Goal: Transaction & Acquisition: Obtain resource

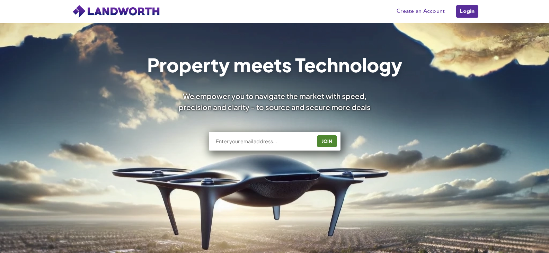
click at [470, 13] on link "Login" at bounding box center [467, 12] width 23 height 14
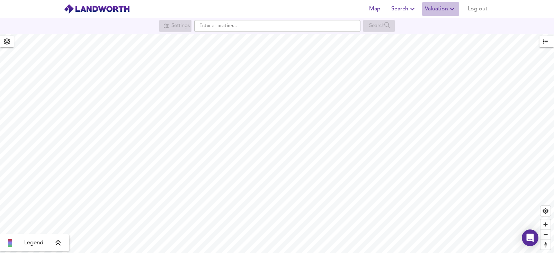
click at [443, 13] on span "Valuation" at bounding box center [441, 9] width 32 height 10
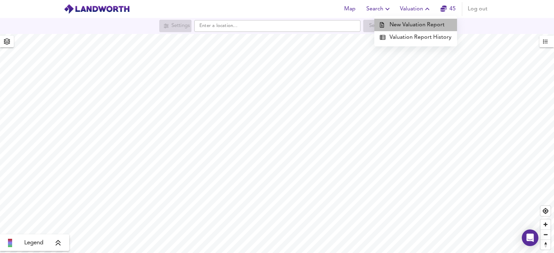
click at [424, 26] on li "New Valuation Report" at bounding box center [416, 25] width 83 height 12
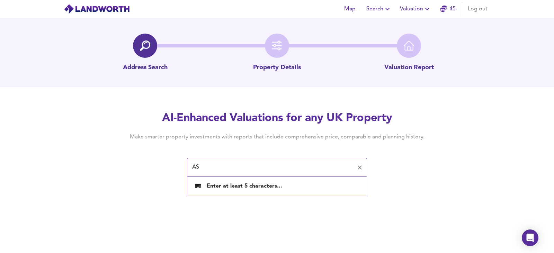
type input "A"
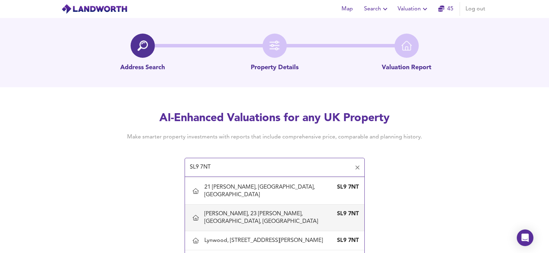
scroll to position [25, 0]
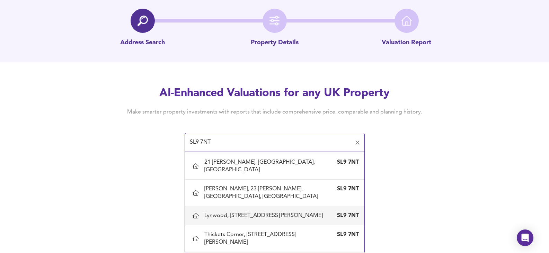
click at [280, 220] on div "Lynwood, 25 Howards Thicket, Gerrards Cross, Buckinghamshire" at bounding box center [264, 216] width 121 height 8
type input "Lynwood, 25 Howards Thicket, Gerrards Cross, Buckinghamshire"
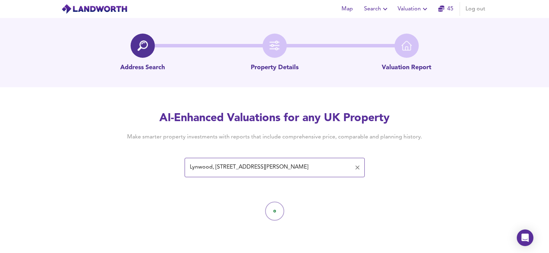
scroll to position [0, 0]
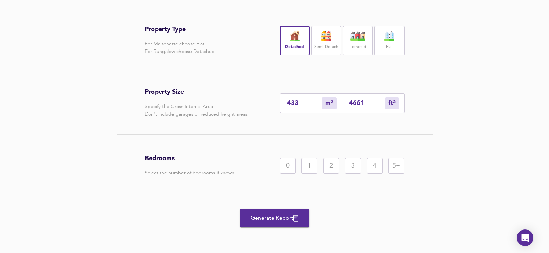
scroll to position [159, 0]
click at [397, 164] on div "5+" at bounding box center [396, 166] width 16 height 16
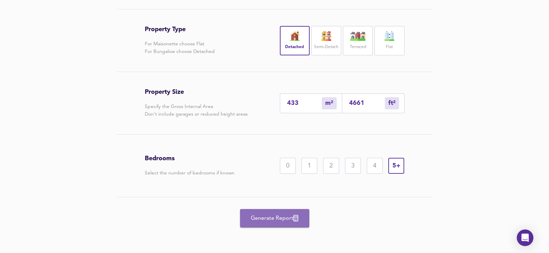
click at [293, 219] on span "Generate Report" at bounding box center [274, 219] width 55 height 10
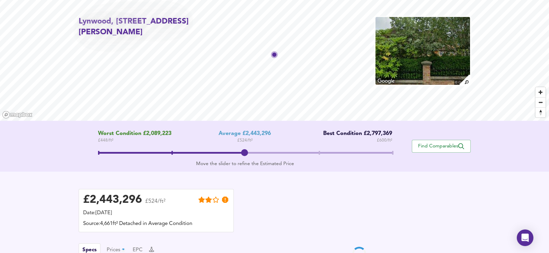
scroll to position [35, 0]
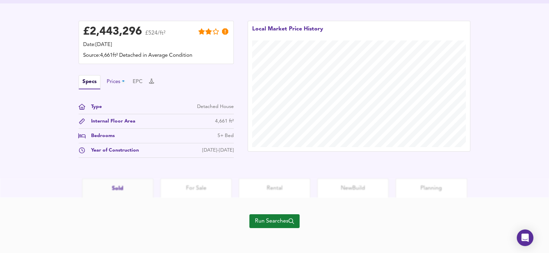
click at [117, 86] on div "Prices" at bounding box center [117, 82] width 20 height 8
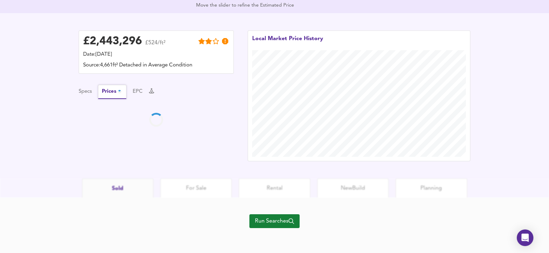
scroll to position [181, 0]
click at [86, 94] on button "Specs" at bounding box center [85, 92] width 13 height 8
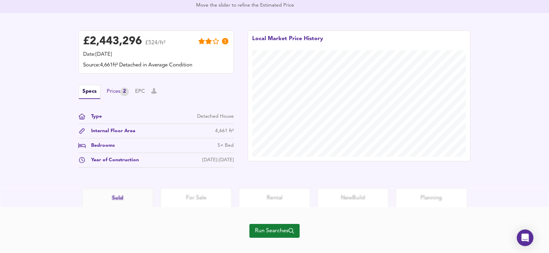
click at [124, 92] on div "2" at bounding box center [124, 92] width 9 height 9
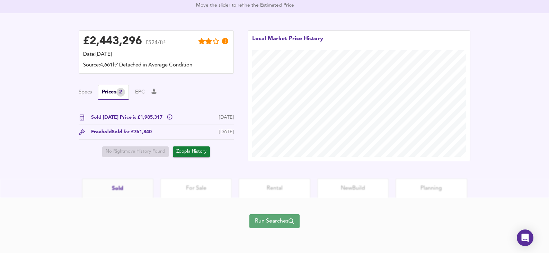
click at [271, 218] on span "Run Searches" at bounding box center [274, 222] width 39 height 10
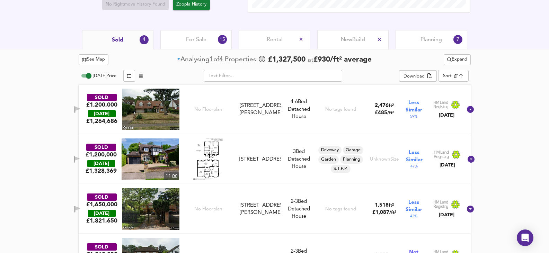
scroll to position [300, 0]
click at [184, 34] on div "For Sale 15" at bounding box center [195, 39] width 71 height 19
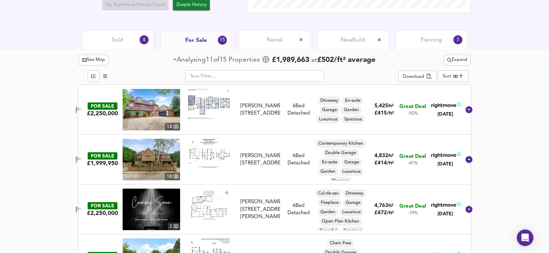
click at [143, 115] on img at bounding box center [152, 110] width 58 height 42
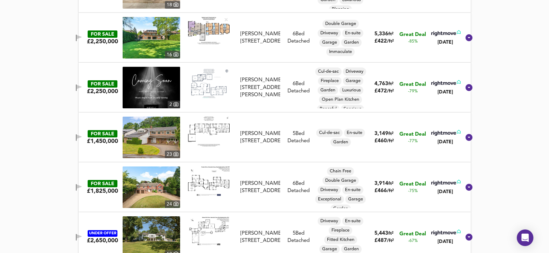
scroll to position [474, 0]
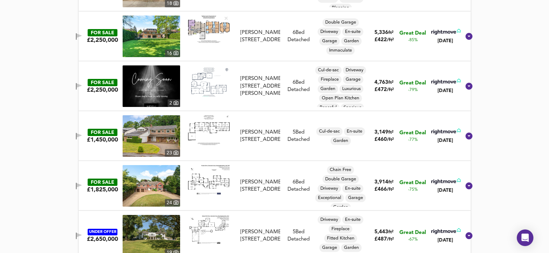
click at [151, 125] on img at bounding box center [152, 136] width 58 height 42
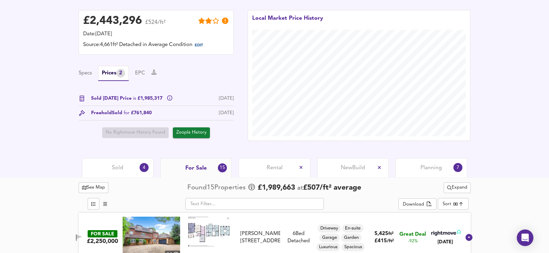
scroll to position [208, 0]
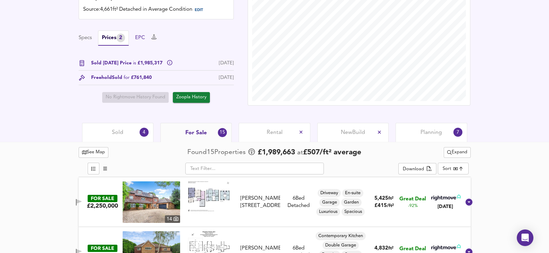
click at [143, 35] on button "EPC" at bounding box center [140, 38] width 10 height 8
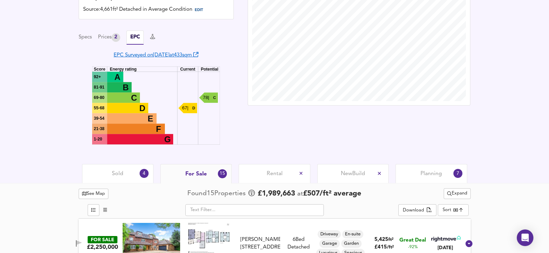
click at [152, 55] on link "EPC Surveyed on 16 Feb 2022 at 433 sqm" at bounding box center [156, 55] width 85 height 5
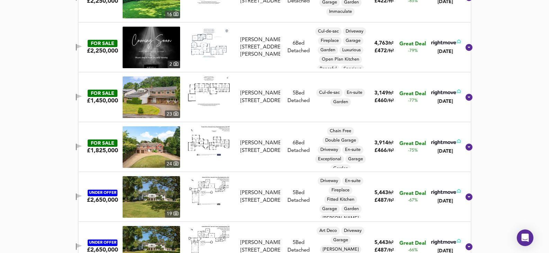
scroll to position [554, 0]
click at [154, 104] on img at bounding box center [152, 97] width 58 height 42
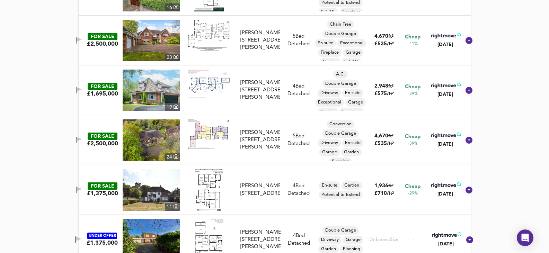
scroll to position [925, 0]
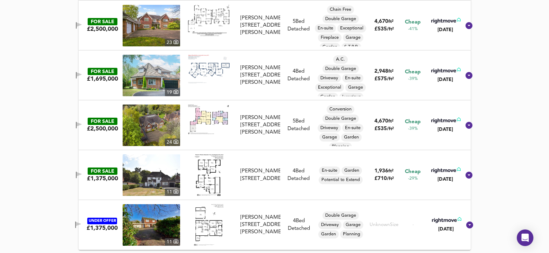
click at [149, 171] on img at bounding box center [152, 176] width 58 height 42
click at [152, 223] on img at bounding box center [152, 225] width 58 height 42
click at [158, 129] on img at bounding box center [152, 126] width 58 height 42
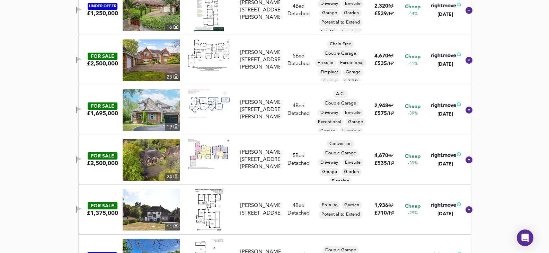
click at [145, 120] on img at bounding box center [152, 110] width 58 height 42
